Goal: Task Accomplishment & Management: Use online tool/utility

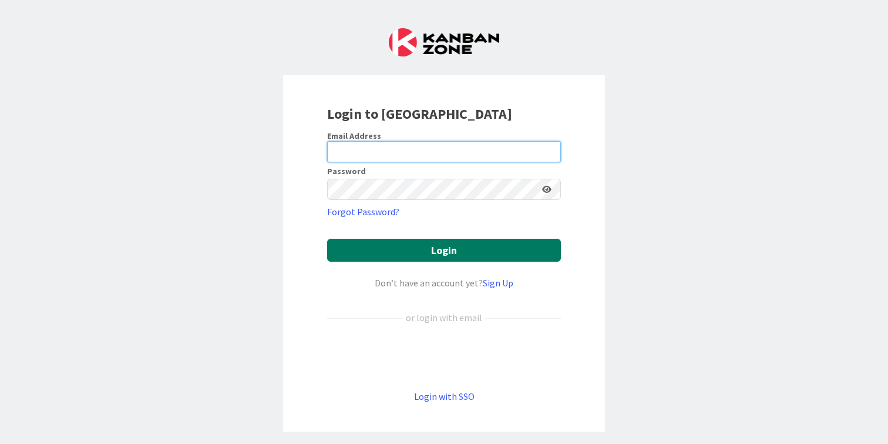
type input "[PERSON_NAME][EMAIL_ADDRESS][DOMAIN_NAME]"
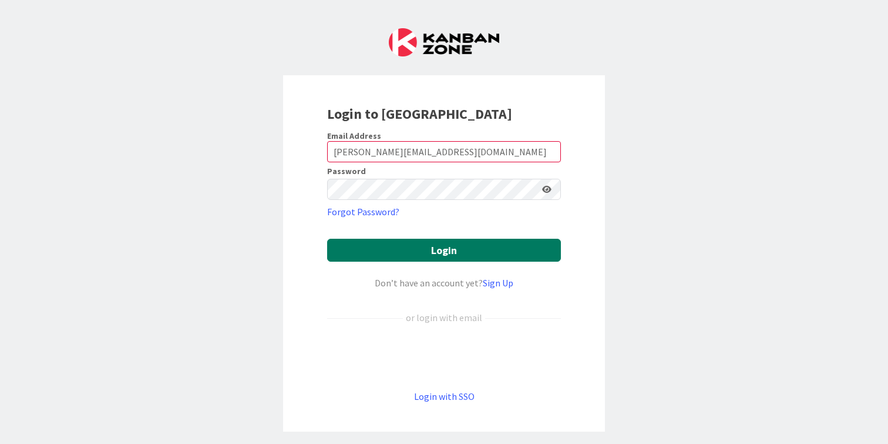
click at [427, 259] on button "Login" at bounding box center [444, 250] width 234 height 23
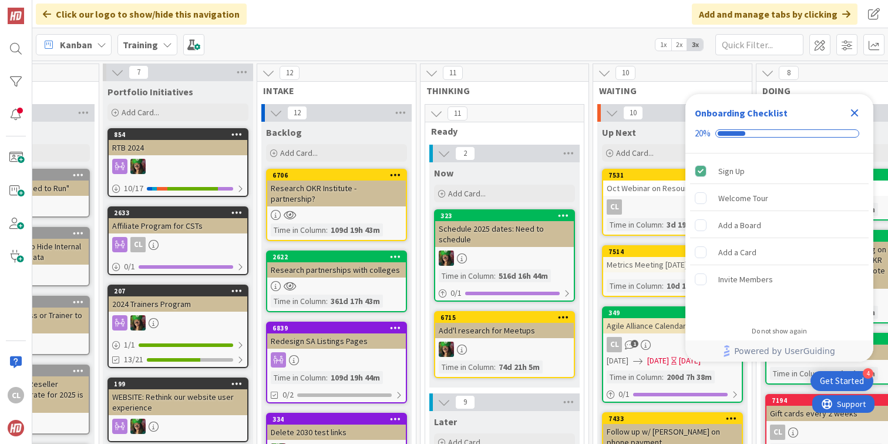
scroll to position [0, 98]
click at [165, 46] on icon at bounding box center [167, 44] width 9 height 9
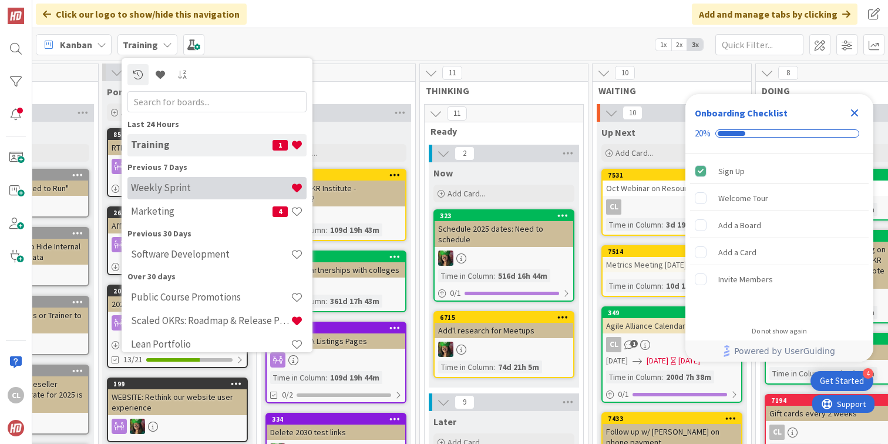
click at [182, 197] on div "Weekly Sprint" at bounding box center [216, 188] width 179 height 22
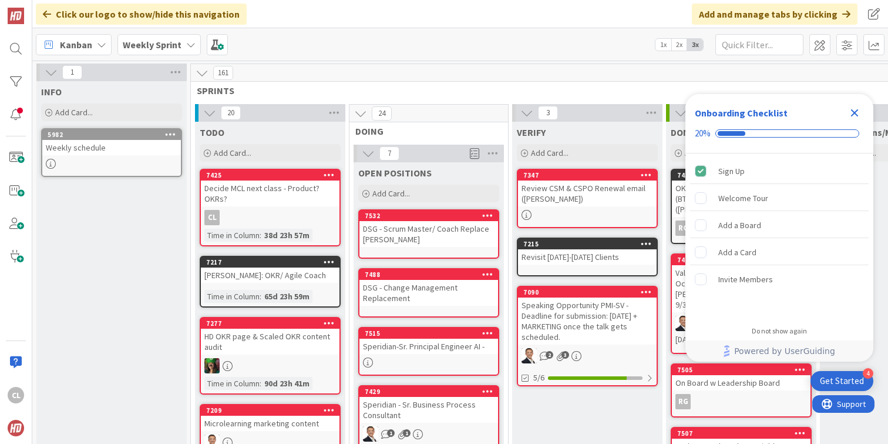
click at [858, 116] on icon "Close Checklist" at bounding box center [855, 113] width 8 height 8
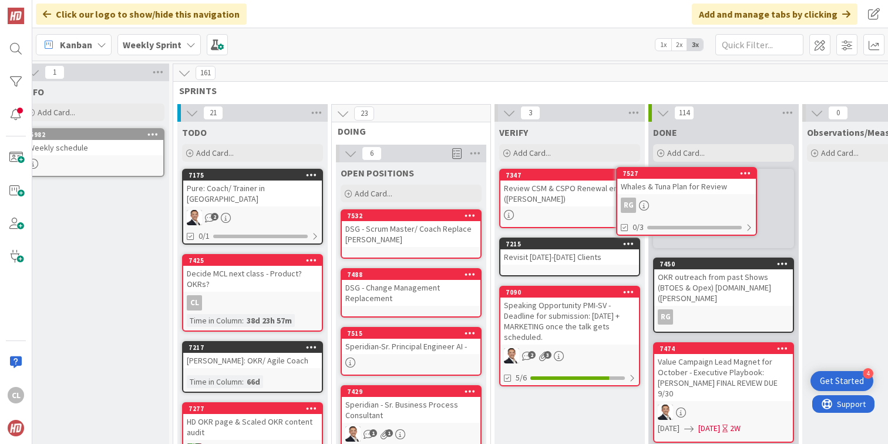
scroll to position [0, 22]
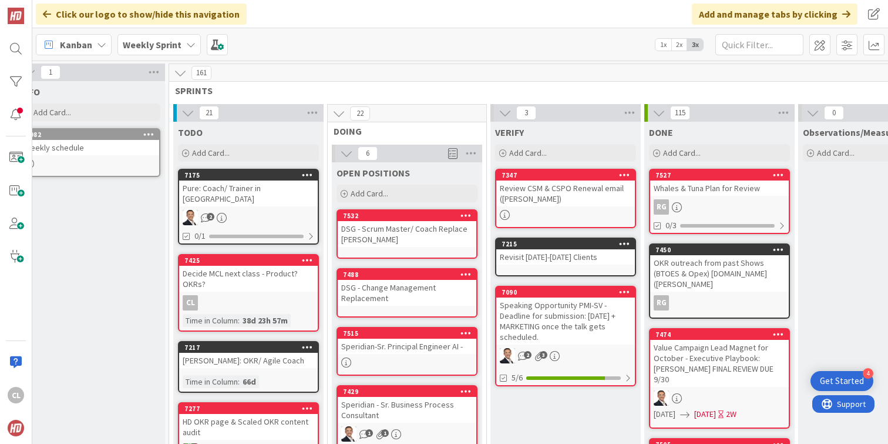
click at [689, 196] on div "7527 Whales & Tuna Plan for Review RG 0/3" at bounding box center [719, 201] width 141 height 65
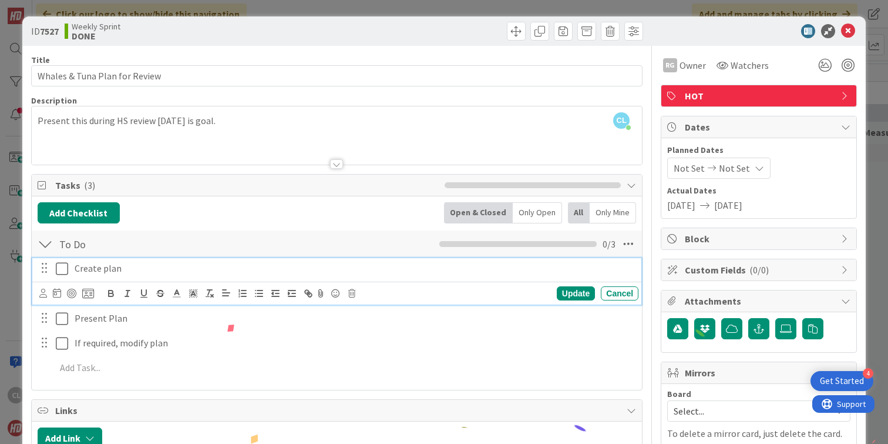
click at [65, 266] on icon at bounding box center [62, 268] width 12 height 14
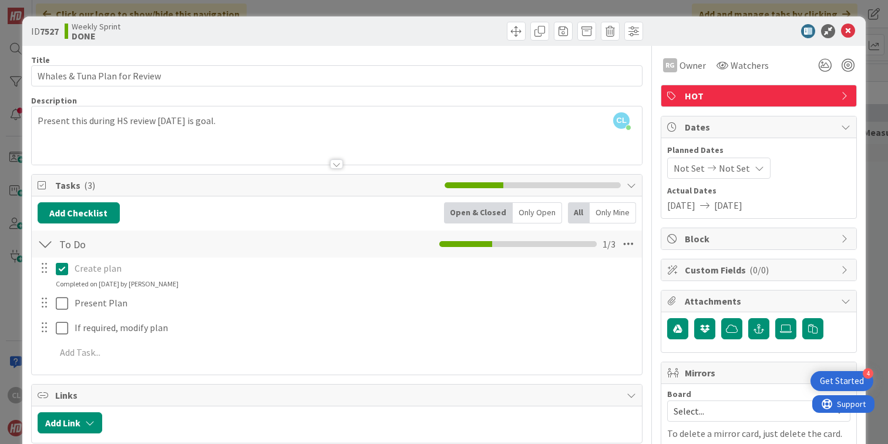
click at [66, 267] on icon at bounding box center [62, 268] width 12 height 14
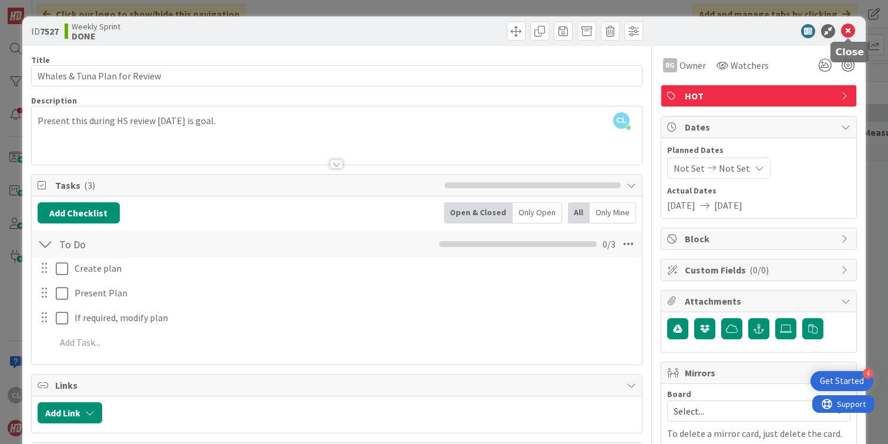
click at [850, 31] on icon at bounding box center [848, 31] width 14 height 14
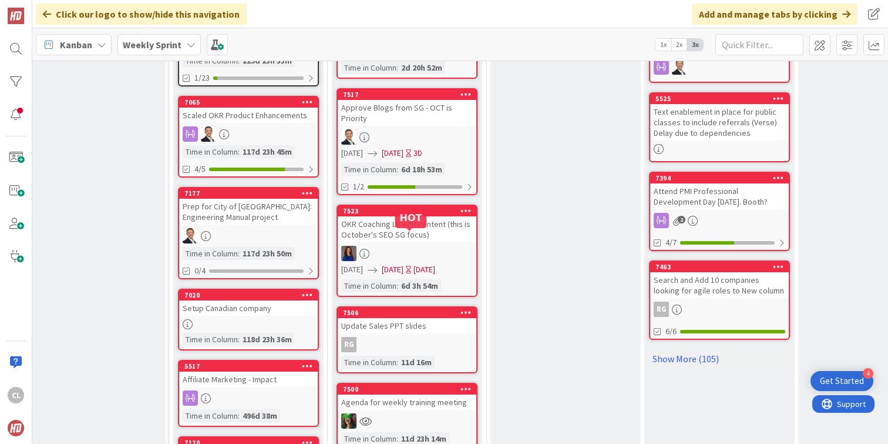
scroll to position [643, 22]
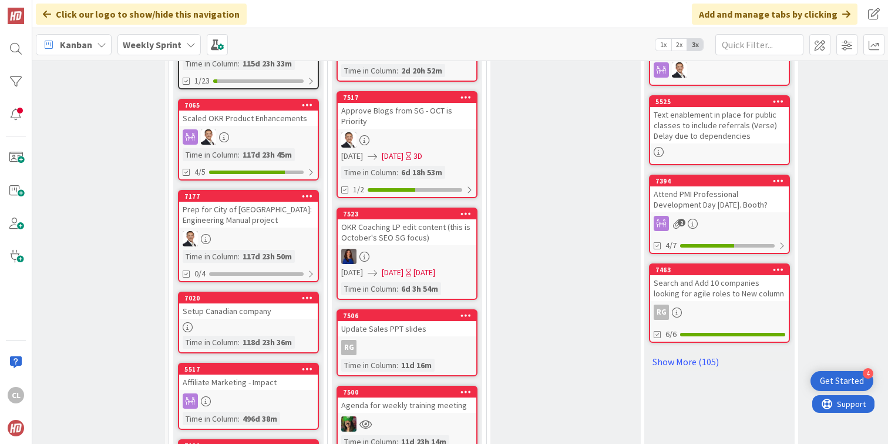
click at [404, 230] on div "OKR Coaching LP edit content (this is October's SEO SG focus)" at bounding box center [407, 232] width 139 height 26
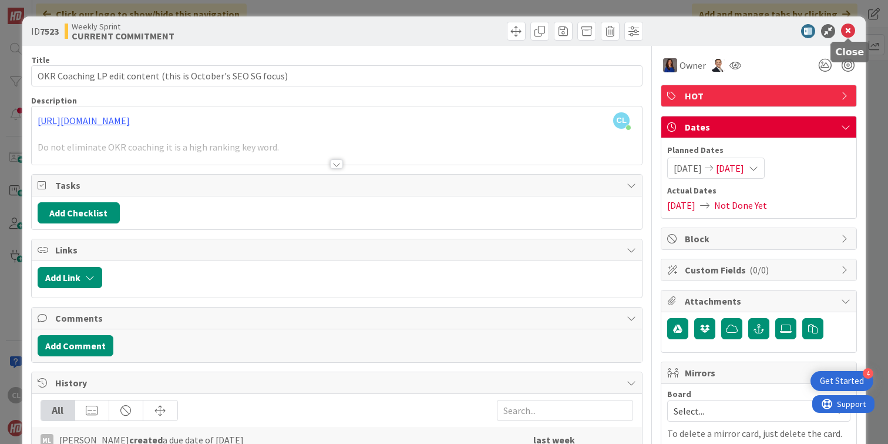
click at [854, 31] on icon at bounding box center [848, 31] width 14 height 14
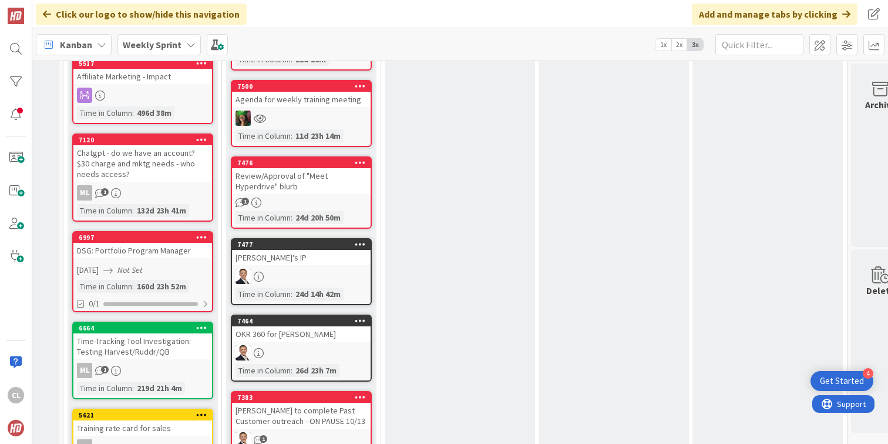
scroll to position [952, 127]
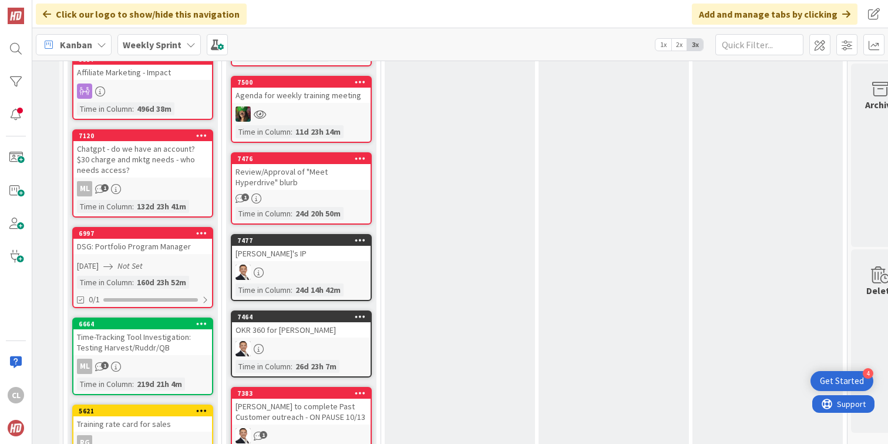
click at [318, 179] on div "Review/Approval of "Meet Hyperdrive" blurb" at bounding box center [301, 177] width 139 height 26
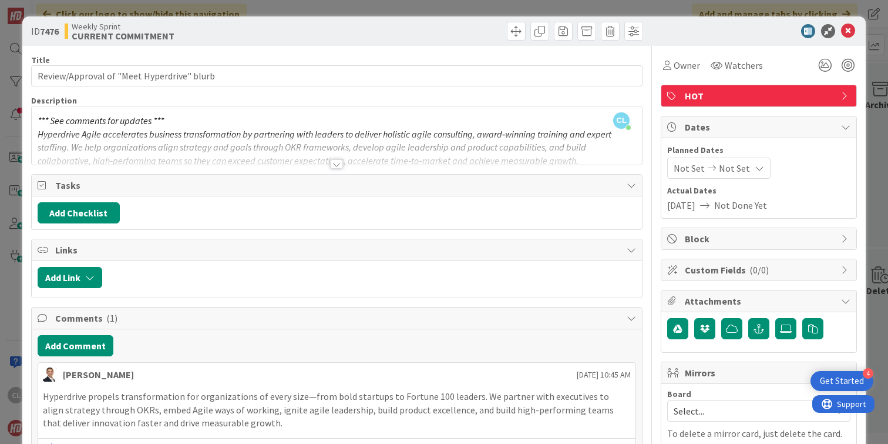
click at [312, 161] on div at bounding box center [337, 150] width 610 height 30
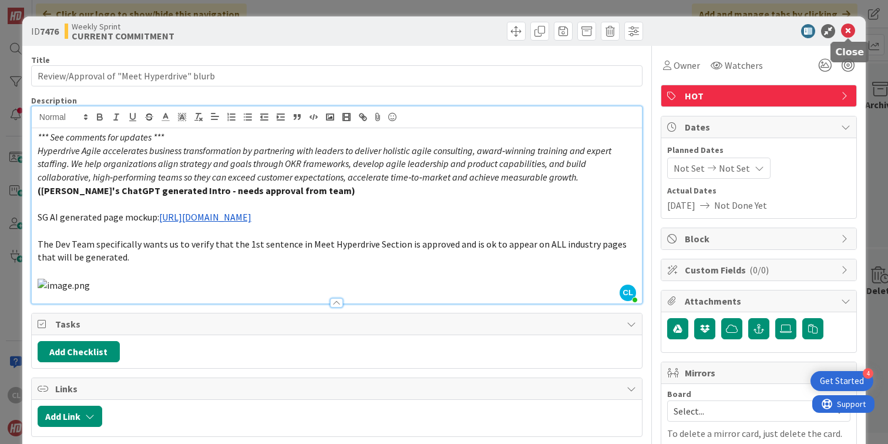
click at [851, 33] on icon at bounding box center [848, 31] width 14 height 14
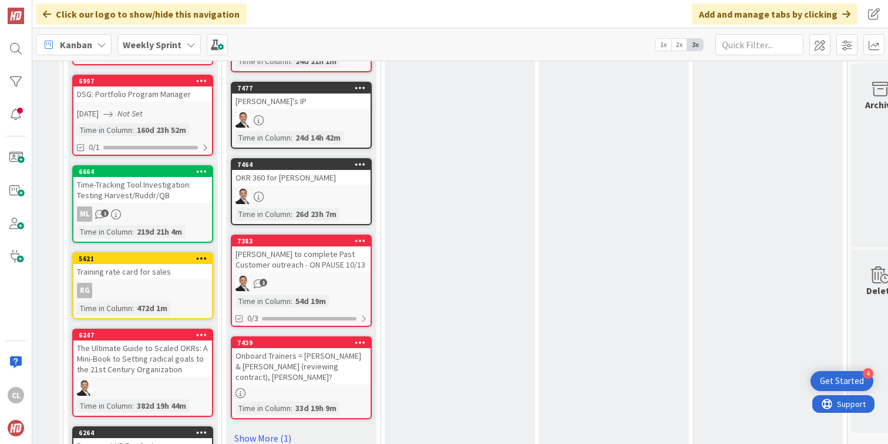
scroll to position [1109, 127]
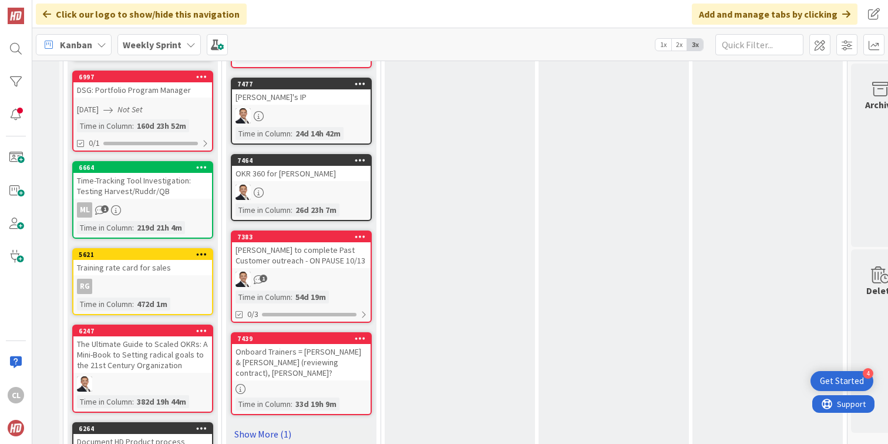
click at [260, 425] on link "Show More (1)" at bounding box center [301, 433] width 141 height 19
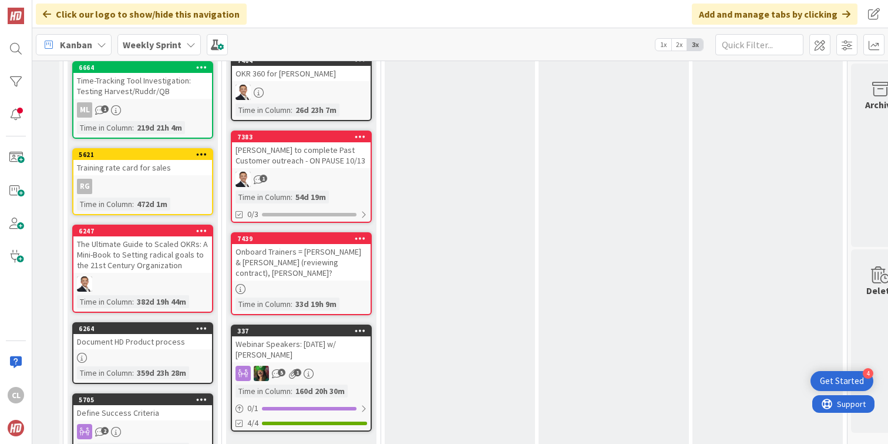
scroll to position [1211, 127]
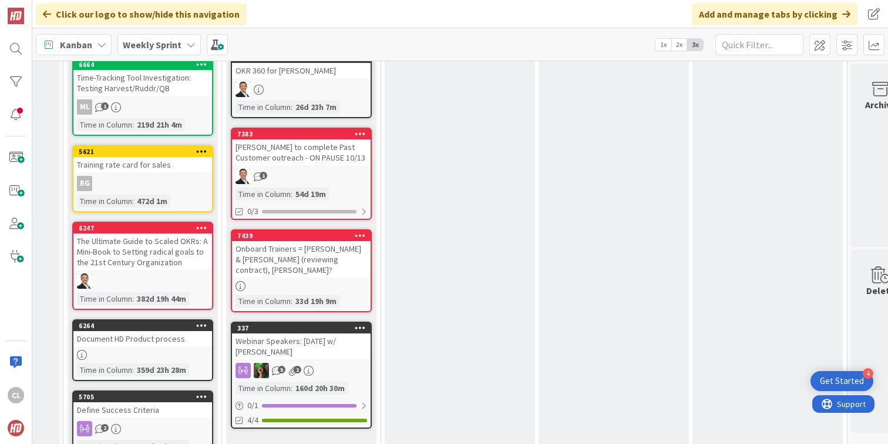
click at [306, 154] on div "[PERSON_NAME] to complete Past Customer outreach - ON PAUSE 10/13" at bounding box center [301, 152] width 139 height 26
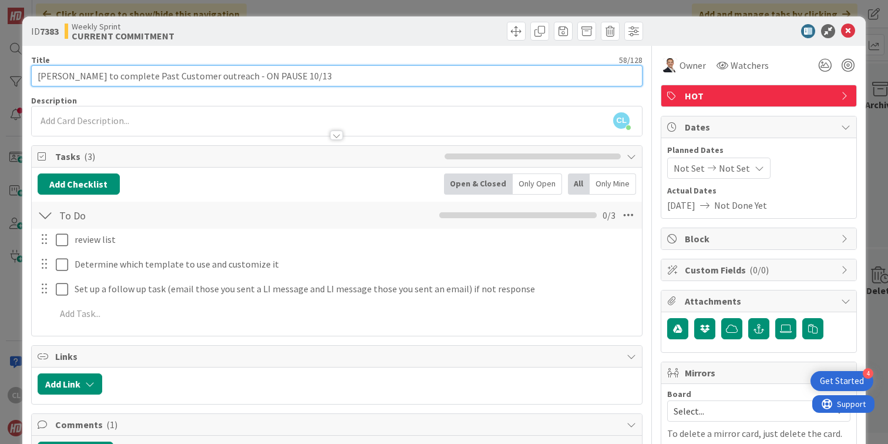
drag, startPoint x: 311, startPoint y: 79, endPoint x: 214, endPoint y: 79, distance: 97.5
click at [213, 79] on input "[PERSON_NAME] to complete Past Customer outreach - ON PAUSE 10/13" at bounding box center [337, 75] width 612 height 21
type input "[PERSON_NAME] to complete Past Customer outreach"
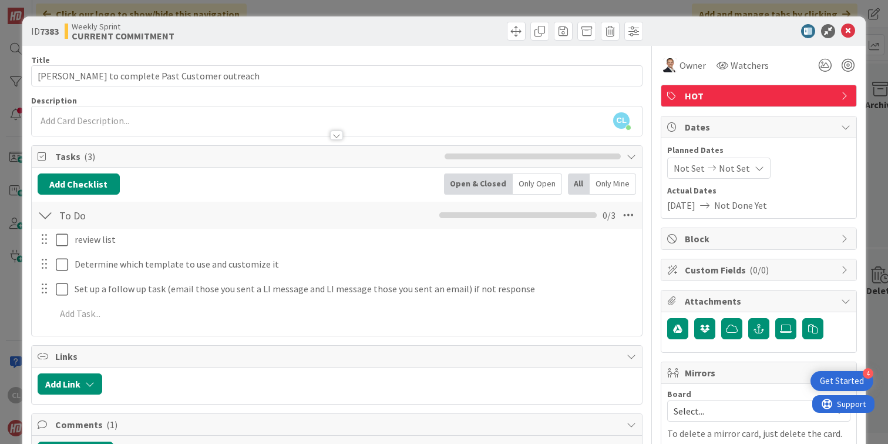
click at [390, 42] on div "ID 7383 Weekly Sprint CURRENT COMMITMENT" at bounding box center [444, 30] width 844 height 29
click at [845, 29] on icon at bounding box center [848, 31] width 14 height 14
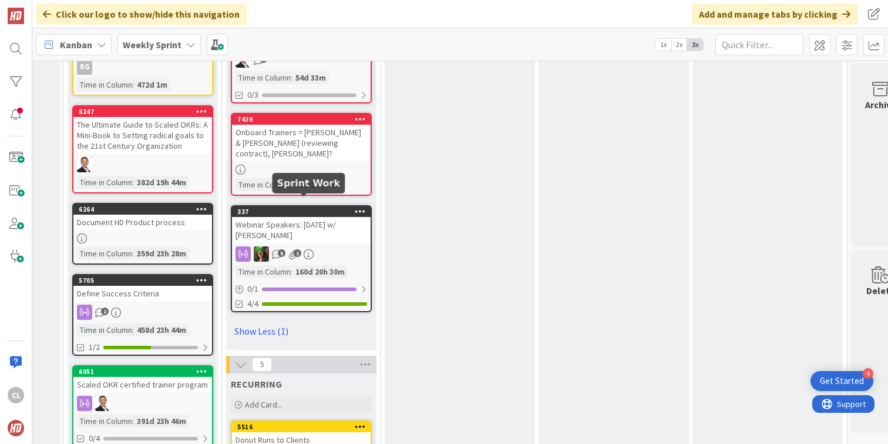
scroll to position [1330, 127]
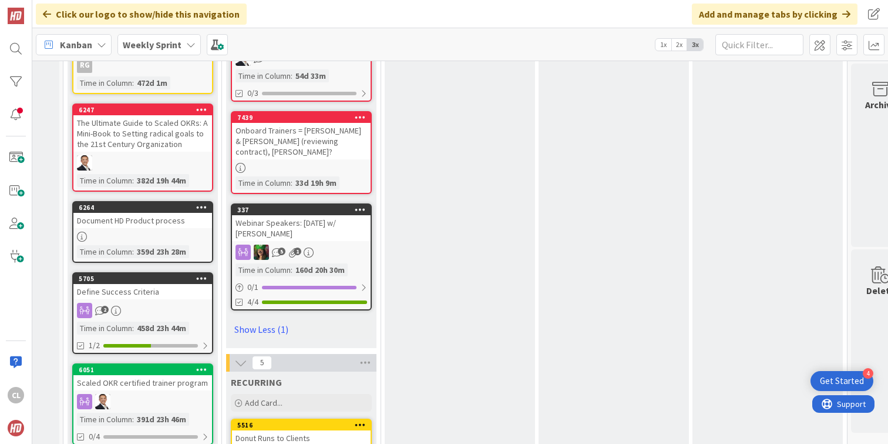
click at [298, 150] on div "7439 Onboard Trainers = [PERSON_NAME] & [PERSON_NAME] (reviewing contract), [PE…" at bounding box center [301, 152] width 141 height 83
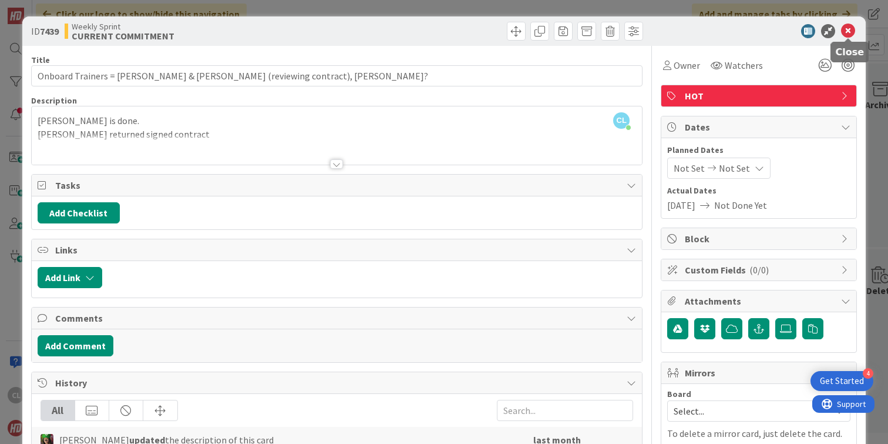
click at [851, 32] on icon at bounding box center [848, 31] width 14 height 14
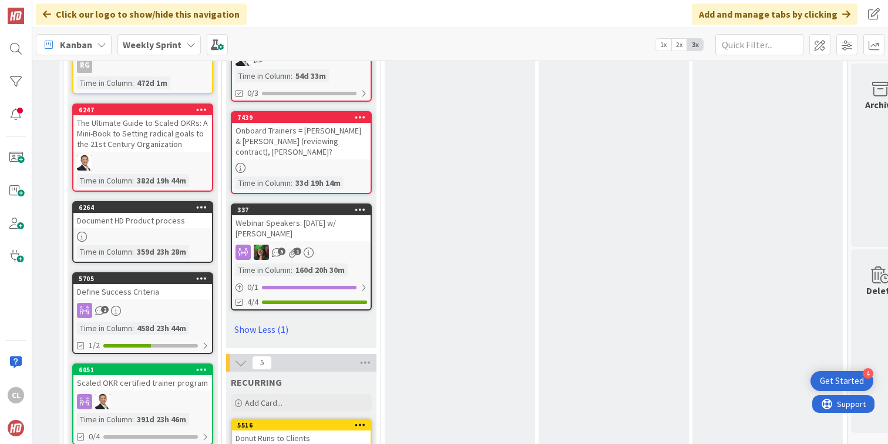
click at [331, 215] on div "Webinar Speakers: [DATE] w/ [PERSON_NAME]" at bounding box center [301, 228] width 139 height 26
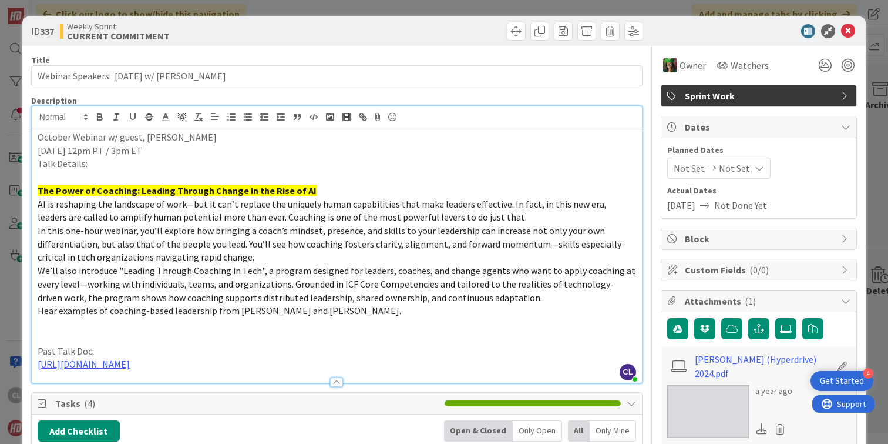
click at [353, 132] on div "October Webinar w/ guest, [PERSON_NAME] [DATE] 12pm PT / 3pm ET Talk Details: T…" at bounding box center [337, 255] width 610 height 254
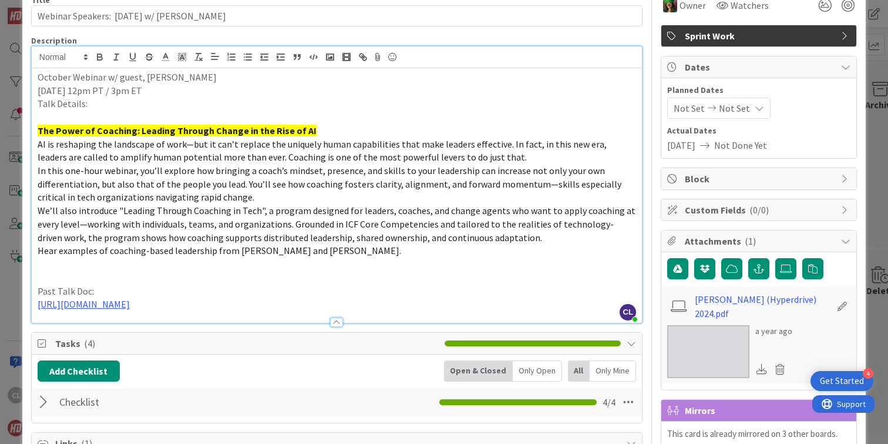
scroll to position [66, 0]
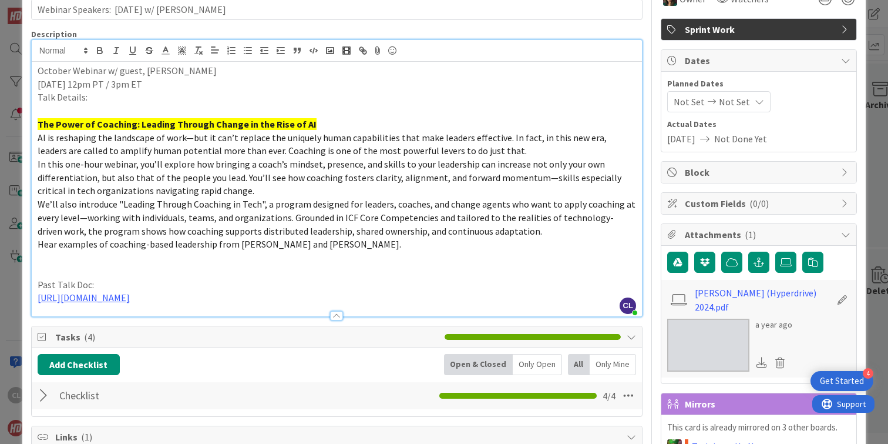
click at [397, 245] on p "Hear examples of coaching-based leadership from [PERSON_NAME] and [PERSON_NAME]." at bounding box center [337, 244] width 599 height 14
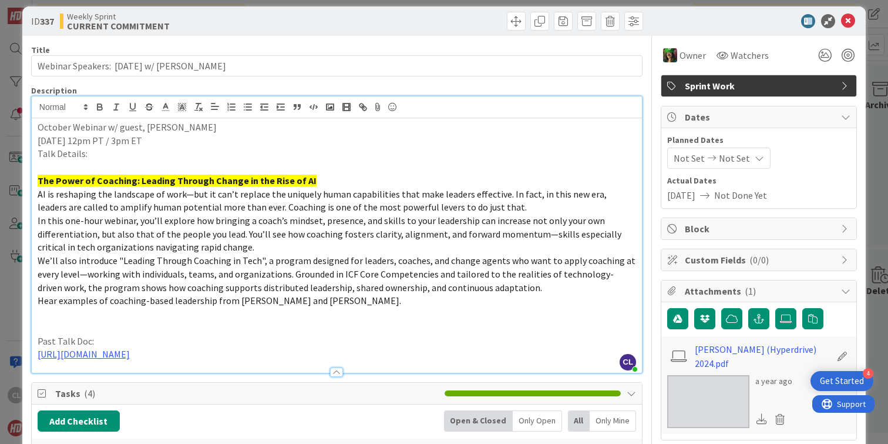
scroll to position [9, 0]
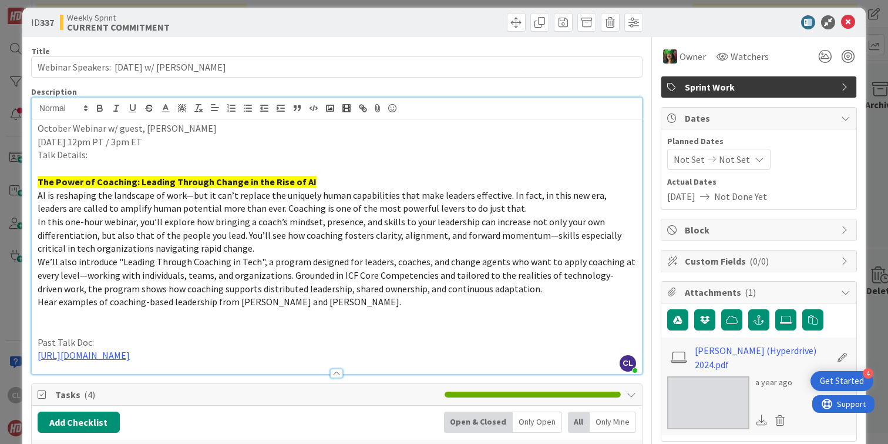
click at [389, 249] on p "In this one-hour webinar, you’ll explore how bringing a coach’s mindset, presen…" at bounding box center [337, 235] width 599 height 40
click at [484, 204] on p "AI is reshaping the landscape of work—but it can’t replace the uniquely human c…" at bounding box center [337, 202] width 599 height 26
click at [221, 250] on p "In this one-hour webinar, you’ll explore how bringing a coach’s mindset, presen…" at bounding box center [337, 235] width 599 height 40
click at [850, 22] on icon at bounding box center [848, 22] width 14 height 14
